Goal: Transaction & Acquisition: Register for event/course

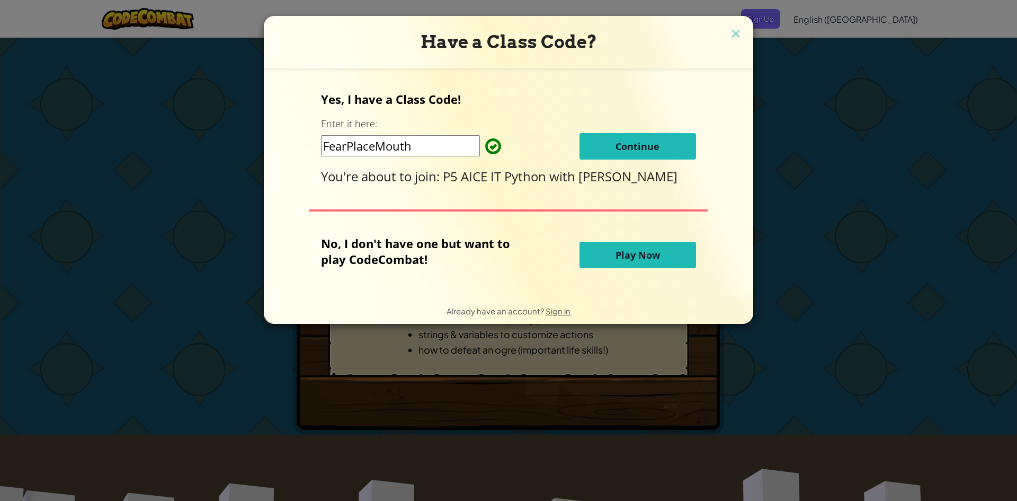
drag, startPoint x: 434, startPoint y: 145, endPoint x: 233, endPoint y: 132, distance: 201.7
click at [233, 132] on div "Have a Class Code? Yes, I have a Class Code! Enter it here: FearPlaceMouth Cont…" at bounding box center [508, 250] width 1017 height 501
click at [736, 30] on img at bounding box center [736, 34] width 14 height 16
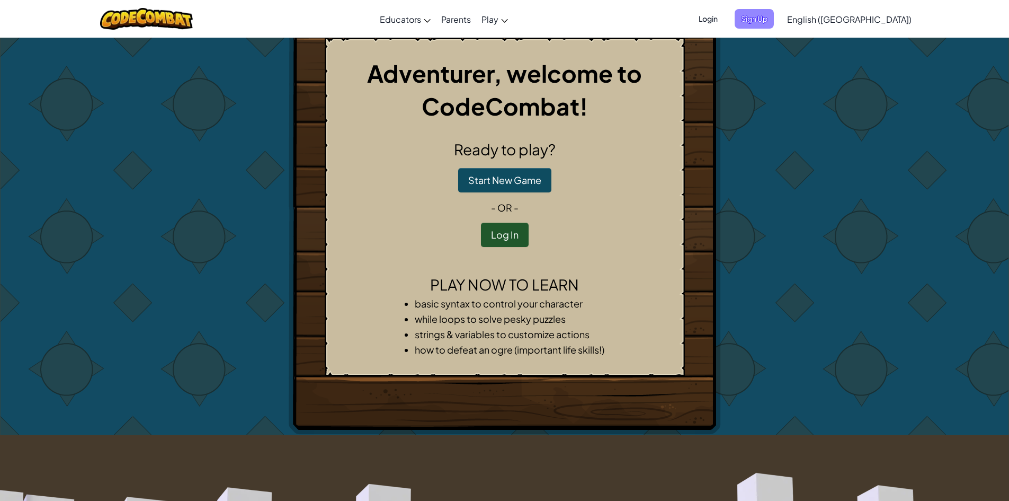
click at [774, 24] on span "Sign Up" at bounding box center [754, 19] width 39 height 20
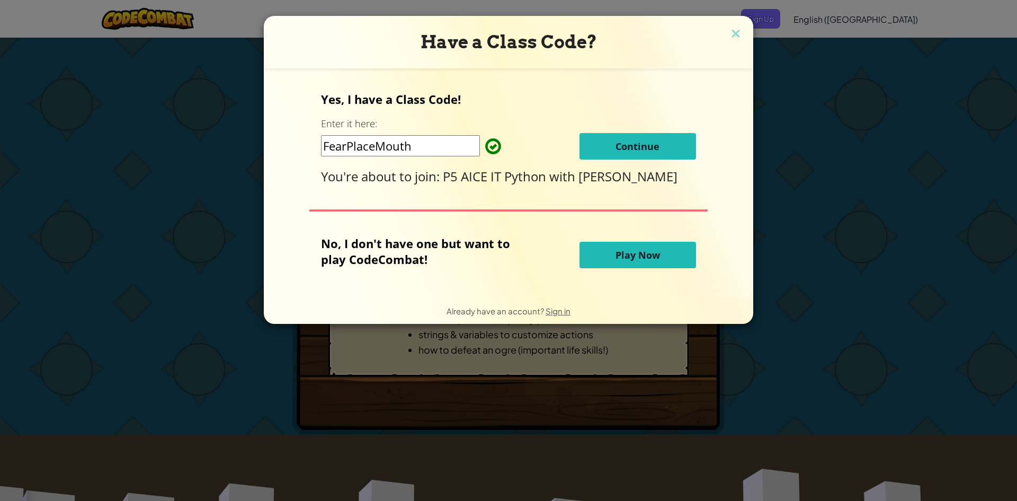
drag, startPoint x: 417, startPoint y: 147, endPoint x: 301, endPoint y: 130, distance: 117.3
click at [301, 130] on div "Yes, I have a Class Code! Enter it here: FearPlaceMouth Continue You're about t…" at bounding box center [508, 183] width 468 height 208
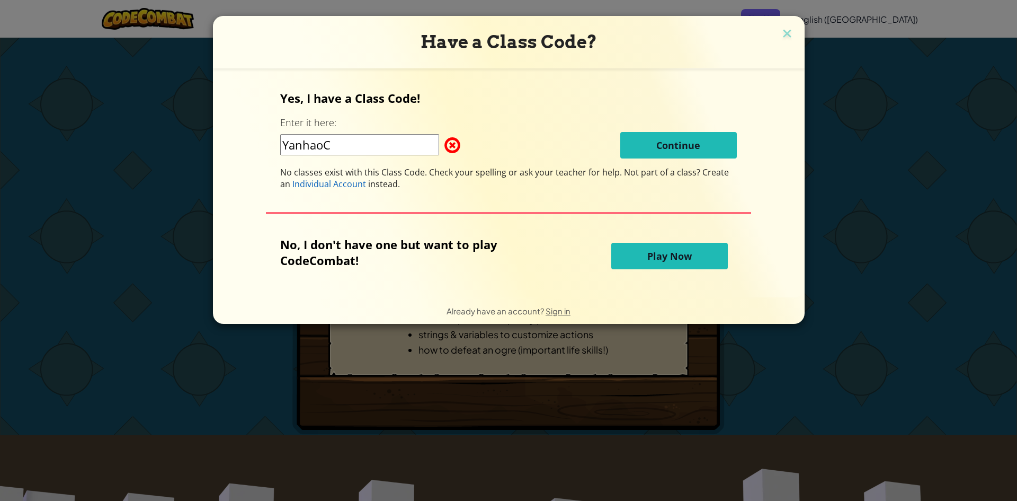
type input "YanhaoC"
click at [495, 140] on div "YanhaoC Continue" at bounding box center [508, 145] width 457 height 26
drag, startPoint x: 363, startPoint y: 146, endPoint x: 259, endPoint y: 124, distance: 106.7
click at [259, 124] on div "Yes, I have a Class Code! Enter it here: YanhaoC Continue No classes exist with…" at bounding box center [509, 183] width 571 height 208
drag, startPoint x: 545, startPoint y: 141, endPoint x: 495, endPoint y: 68, distance: 88.6
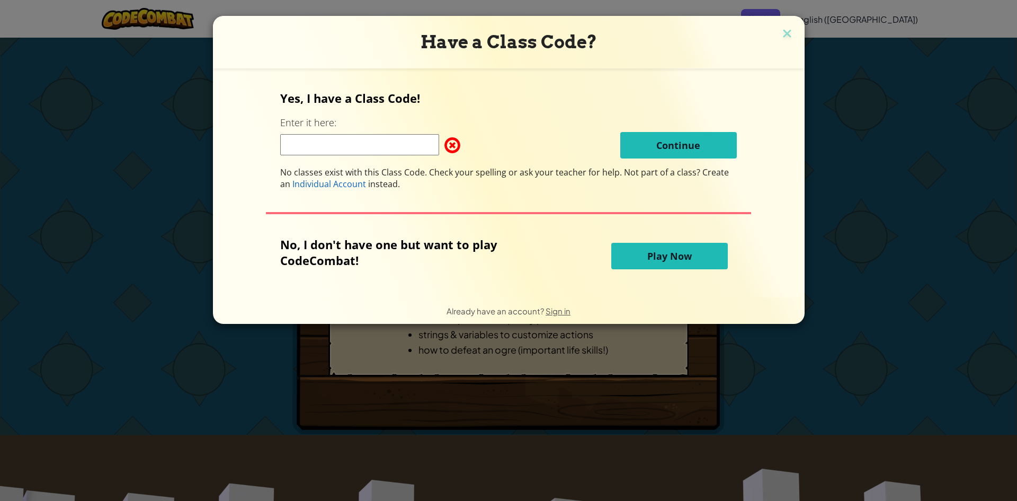
click at [539, 130] on div "Yes, I have a Class Code! Enter it here: Continue No classes exist with this Cl…" at bounding box center [508, 140] width 457 height 100
